Goal: Information Seeking & Learning: Learn about a topic

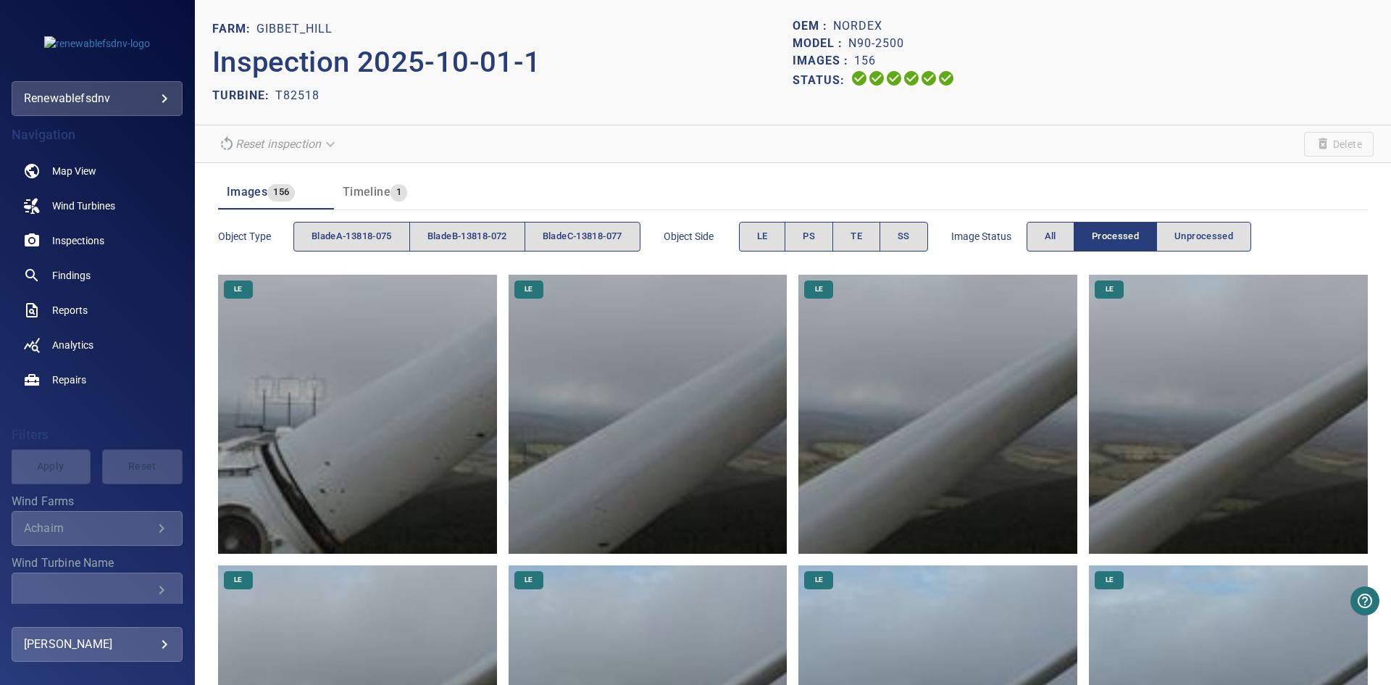
click at [1219, 85] on div "Status:" at bounding box center [1083, 80] width 581 height 21
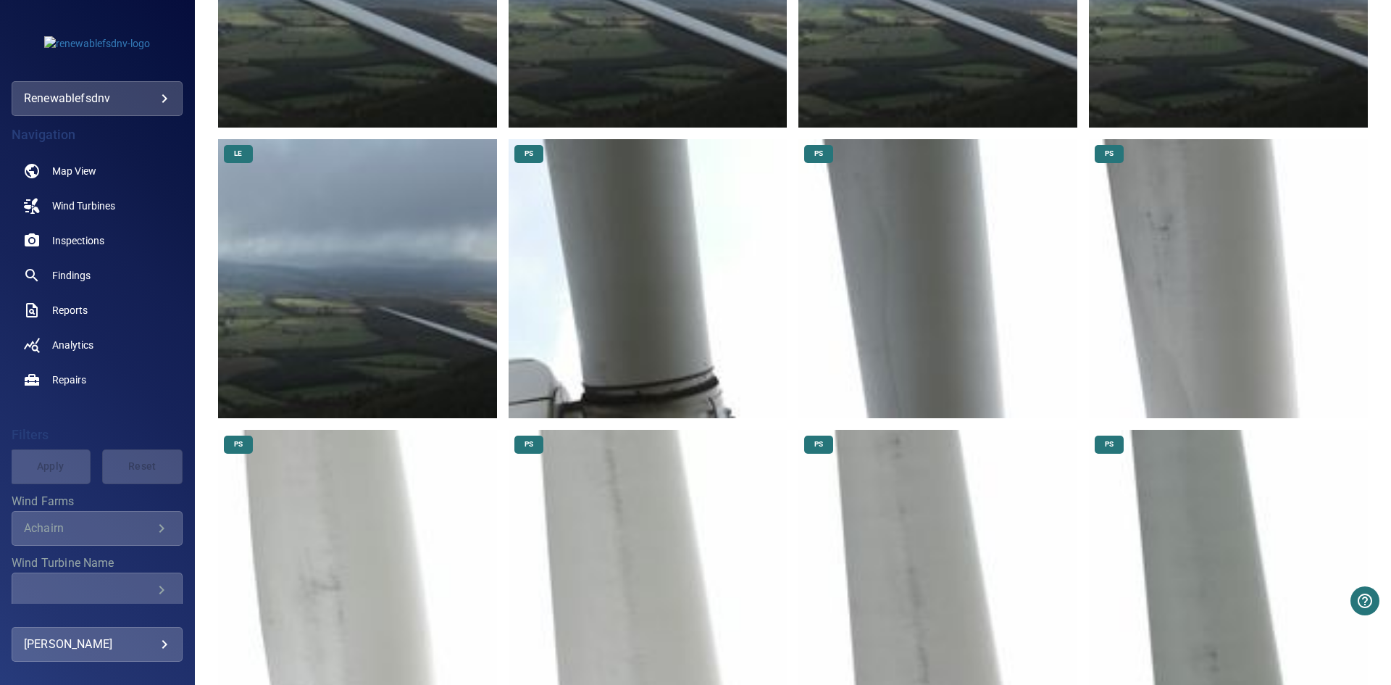
scroll to position [4711, 0]
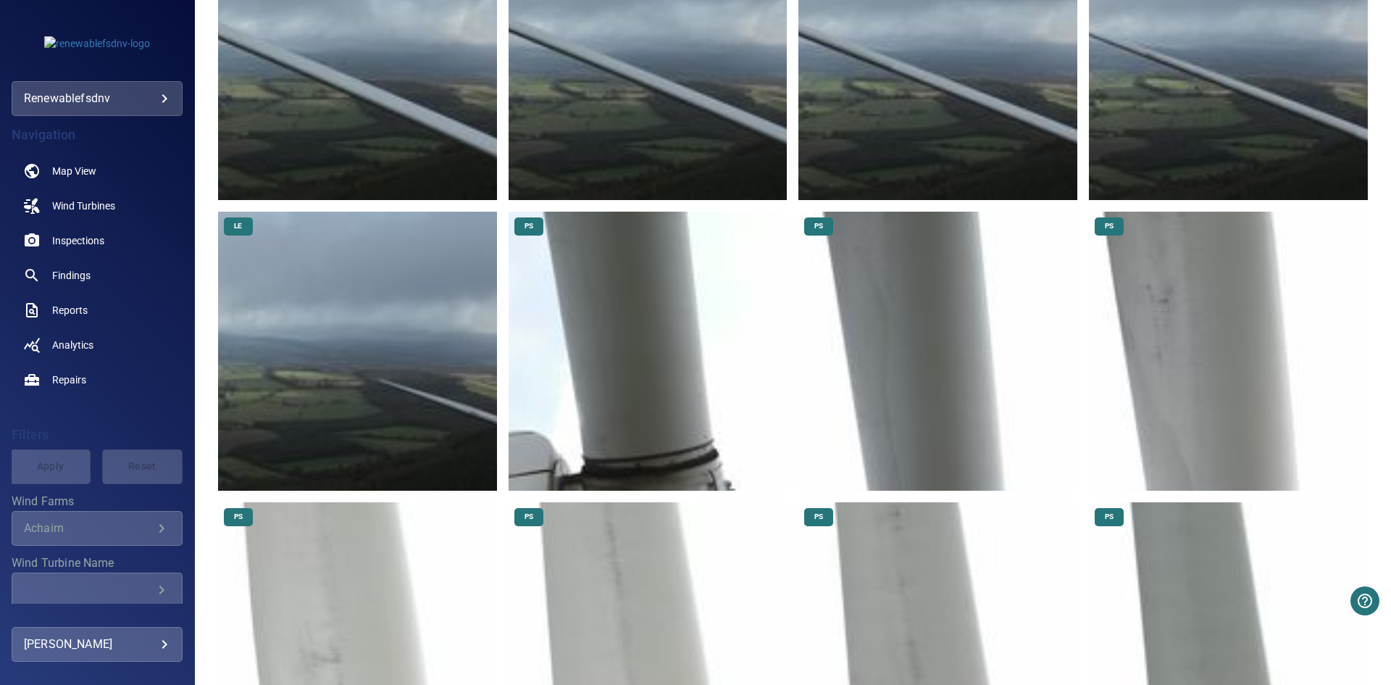
click at [594, 368] on img at bounding box center [648, 351] width 279 height 279
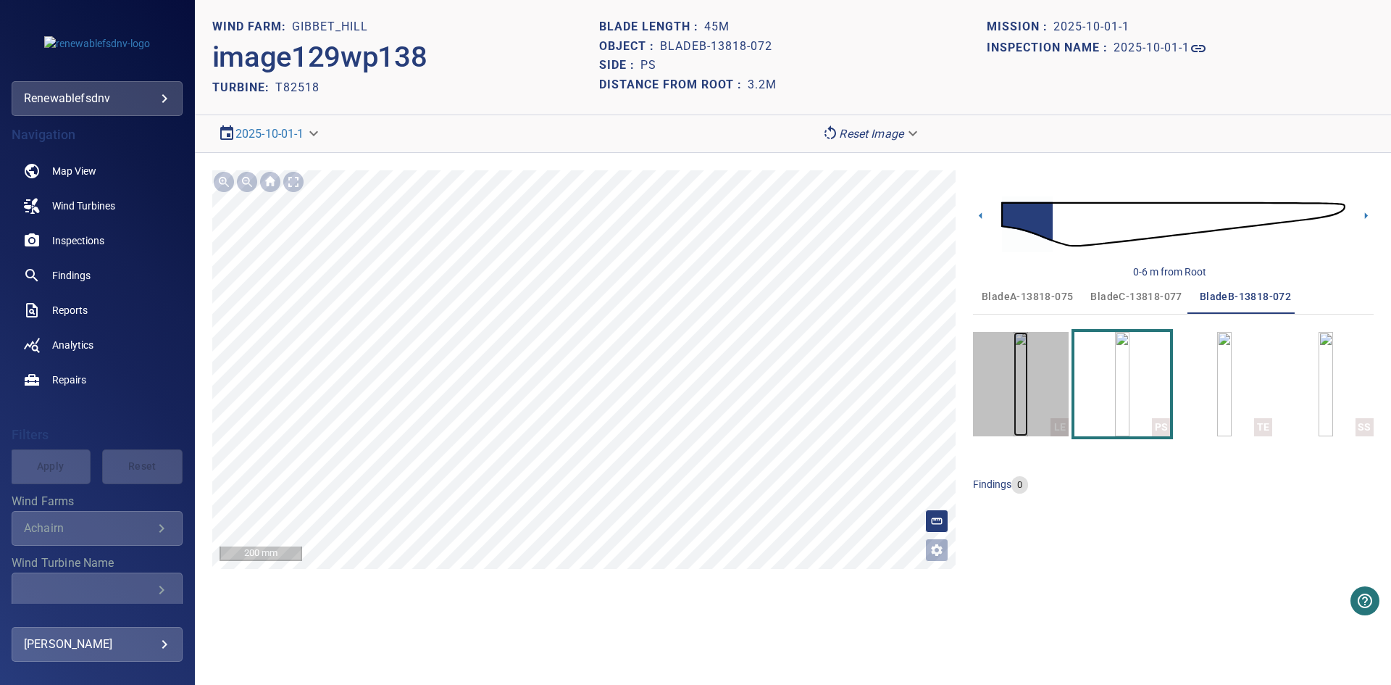
click at [1014, 399] on img "button" at bounding box center [1021, 384] width 14 height 104
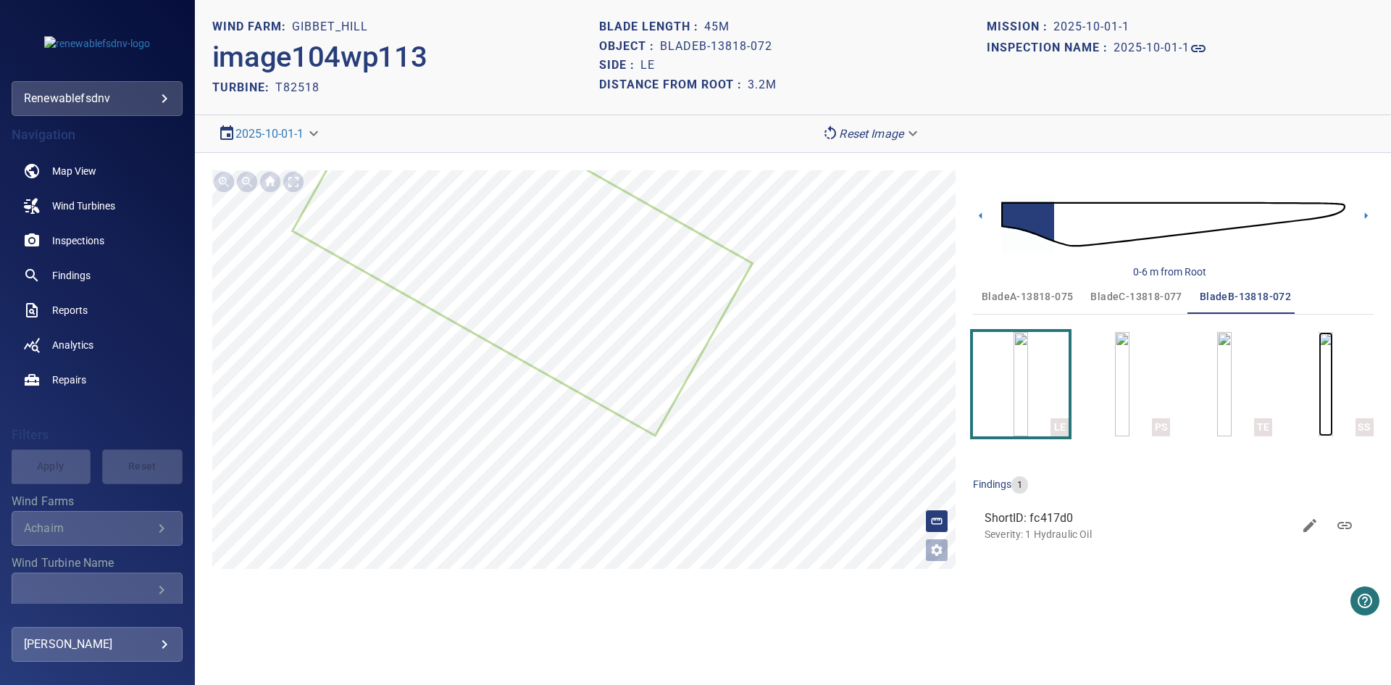
click at [1333, 378] on img "button" at bounding box center [1326, 384] width 14 height 104
